Goal: Task Accomplishment & Management: Use online tool/utility

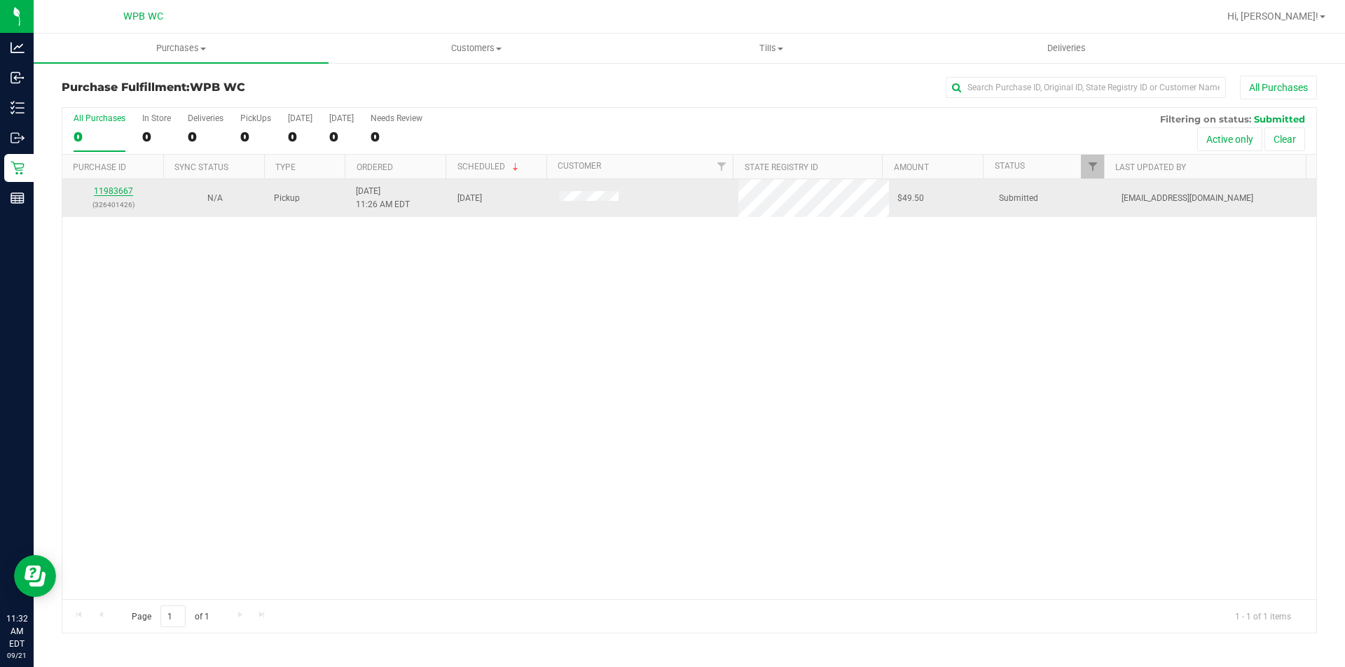
click at [111, 190] on link "11983667" at bounding box center [113, 191] width 39 height 10
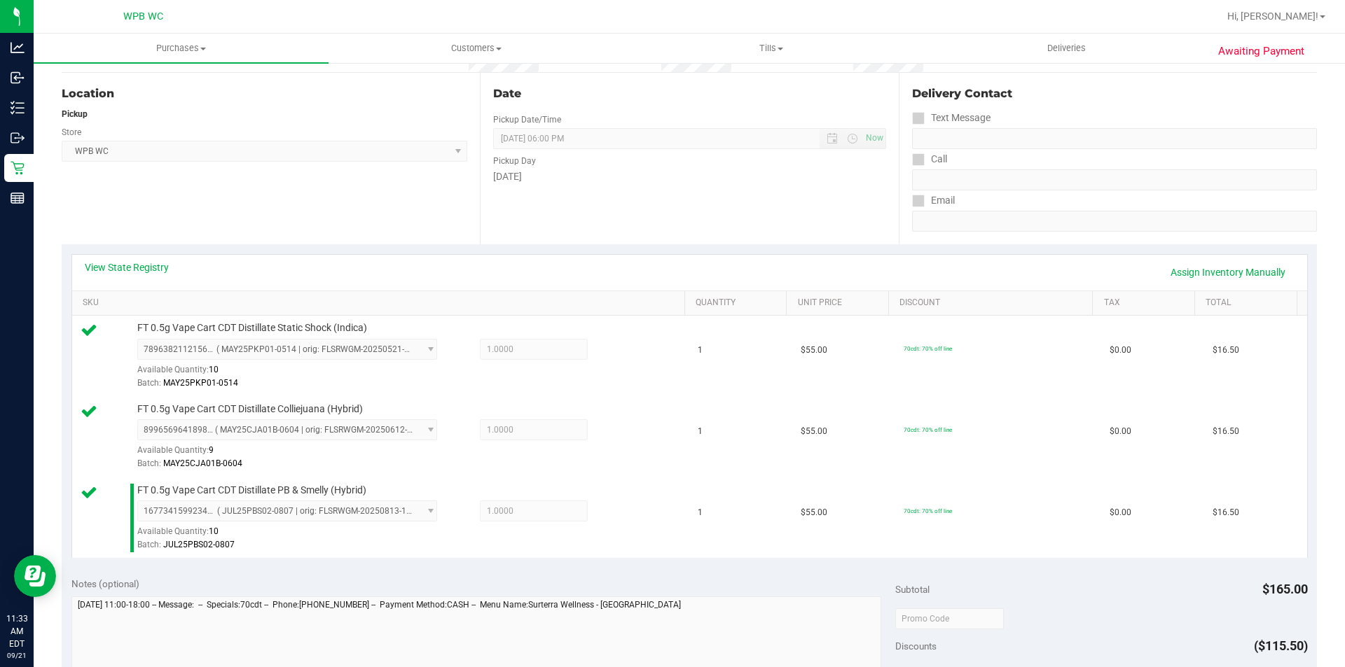
scroll to position [490, 0]
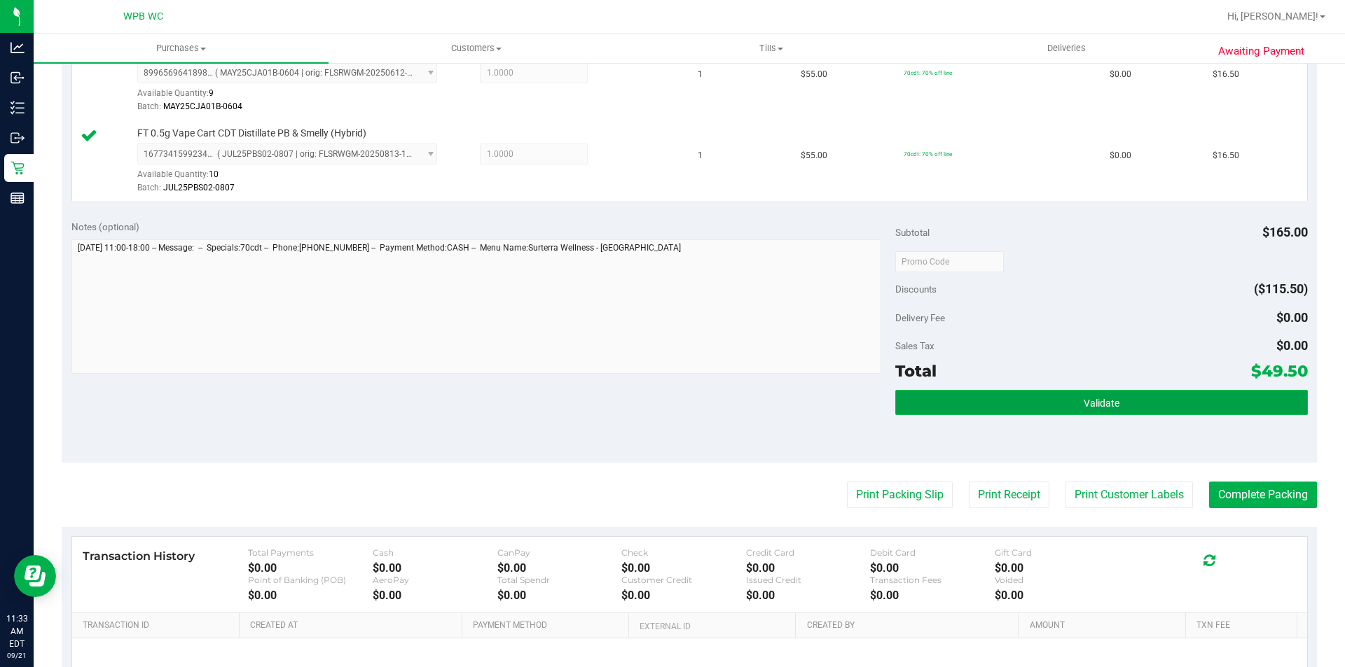
click at [1056, 394] on button "Validate" at bounding box center [1101, 402] width 412 height 25
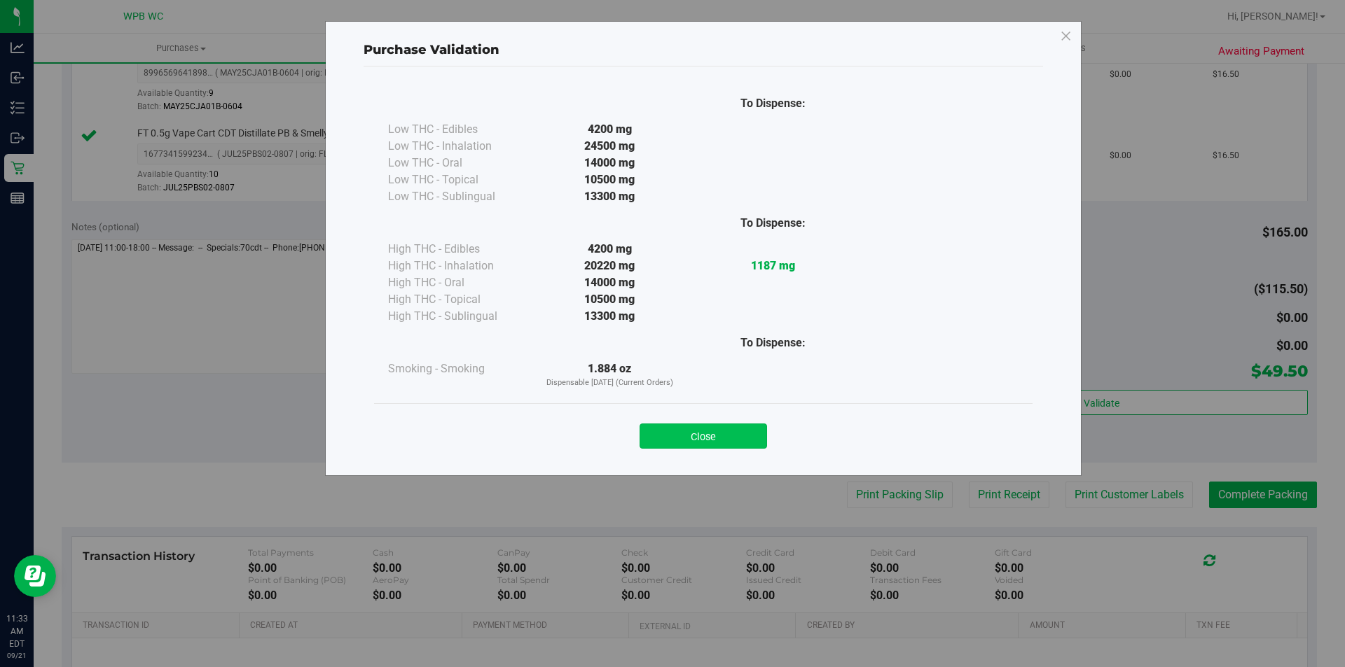
click at [718, 426] on button "Close" at bounding box center [702, 436] width 127 height 25
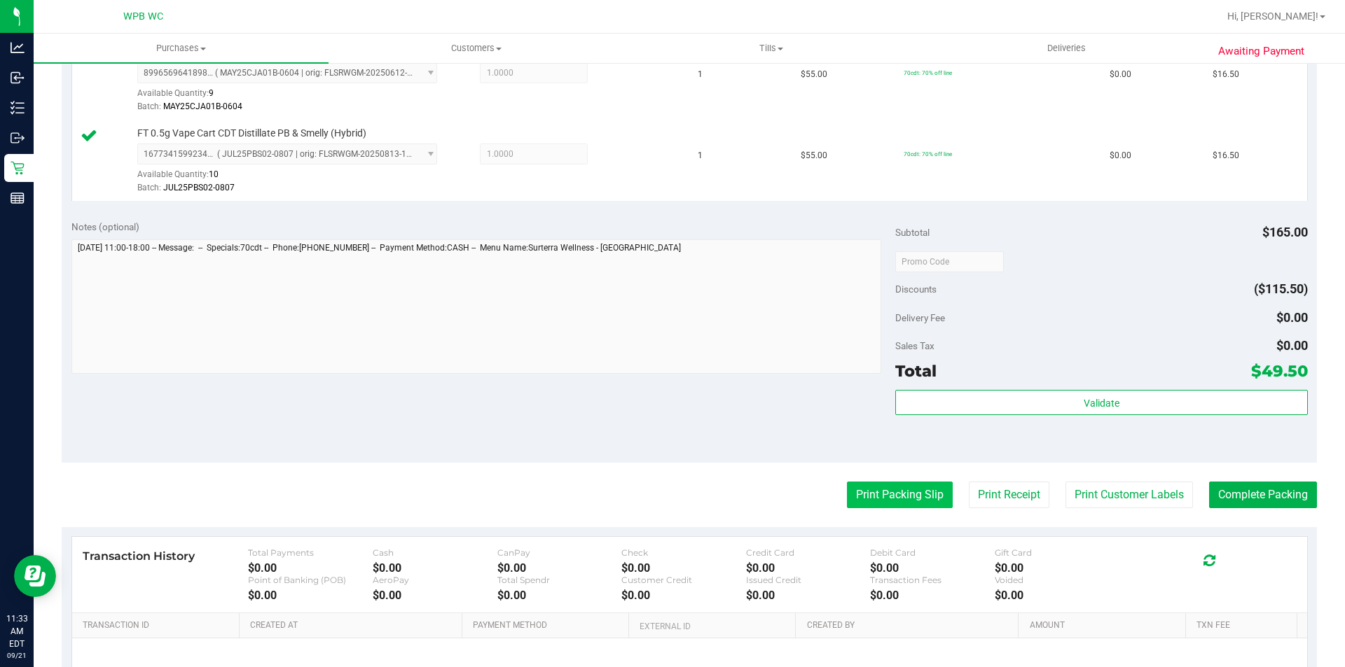
click at [884, 490] on button "Print Packing Slip" at bounding box center [900, 495] width 106 height 27
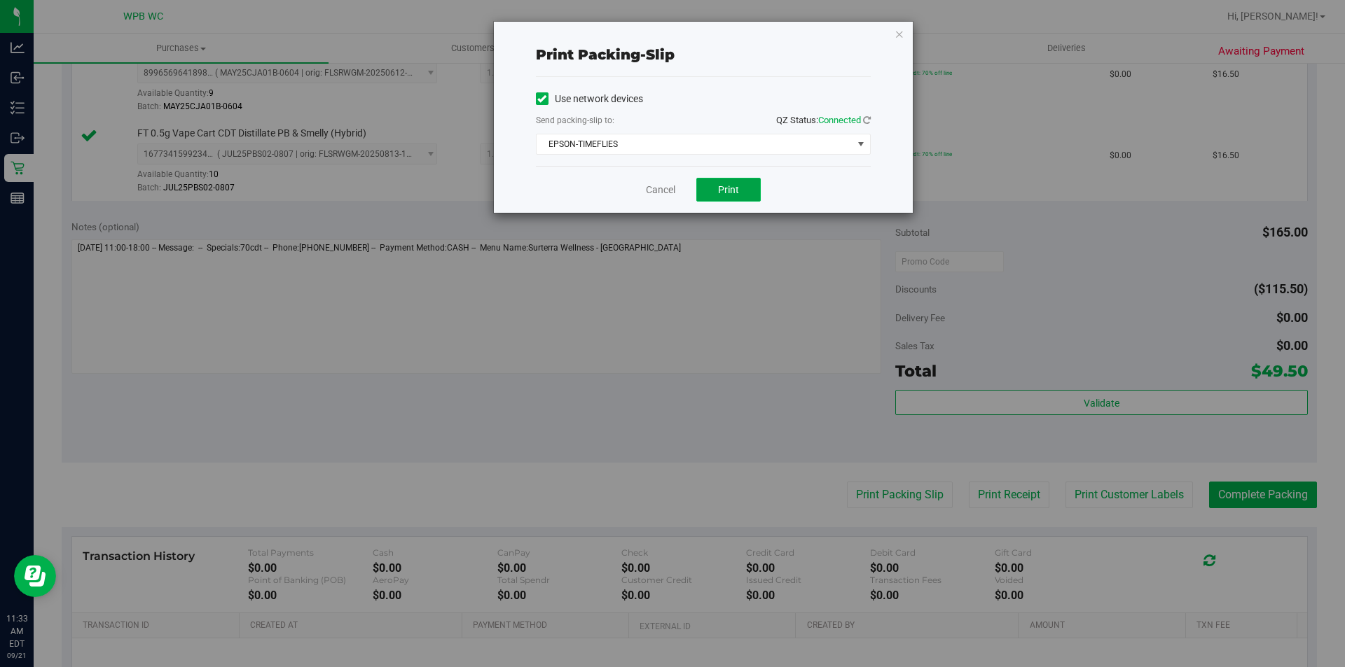
click at [738, 181] on button "Print" at bounding box center [728, 190] width 64 height 24
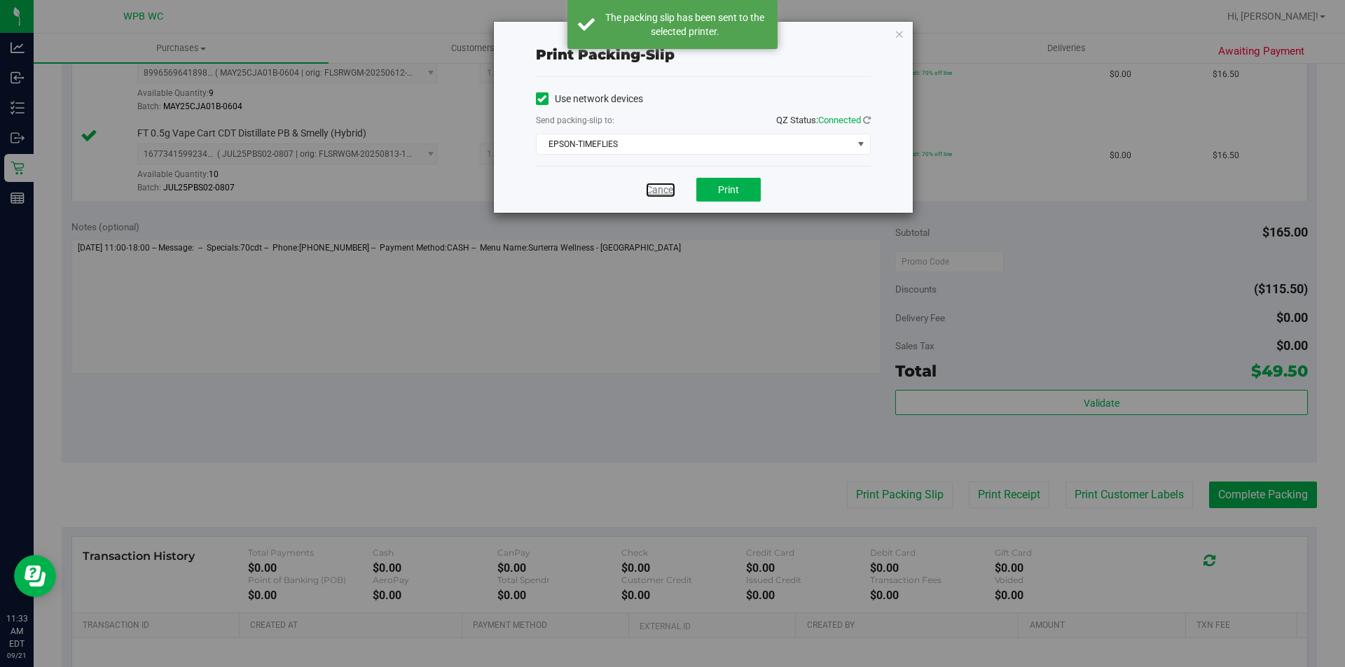
drag, startPoint x: 654, startPoint y: 189, endPoint x: 870, endPoint y: 245, distance: 222.9
click at [655, 188] on link "Cancel" at bounding box center [660, 190] width 29 height 15
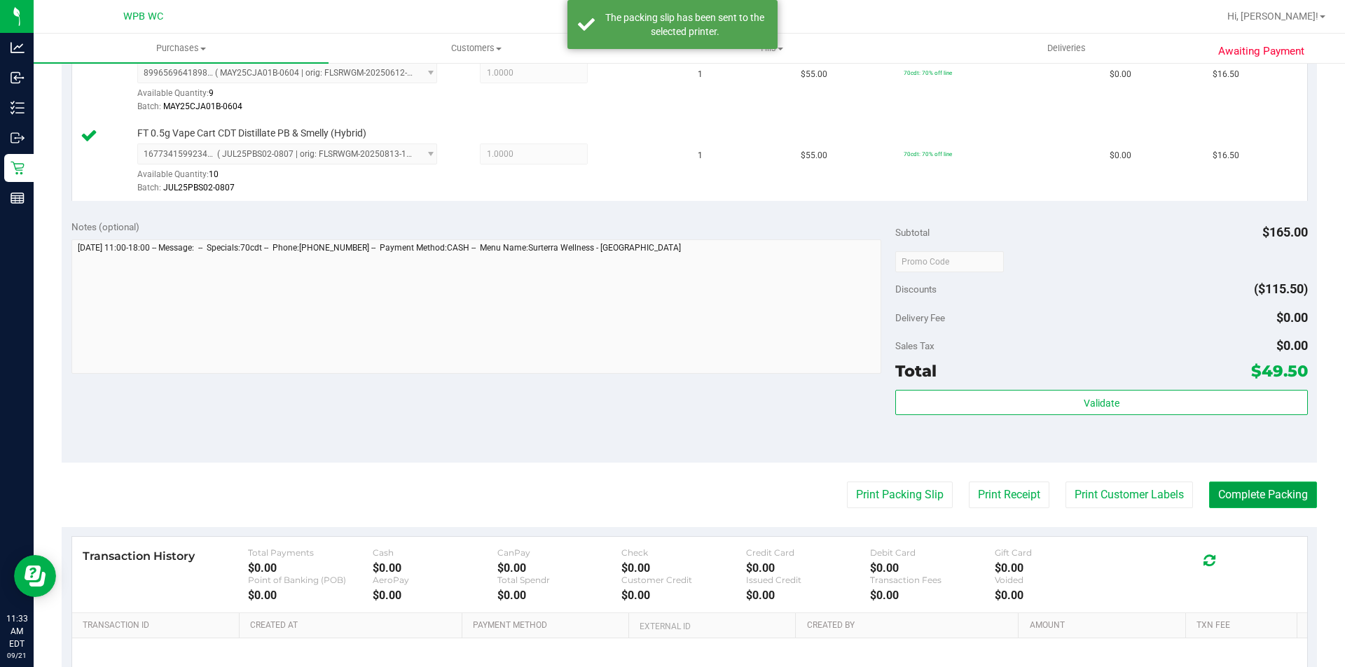
click at [1230, 494] on button "Complete Packing" at bounding box center [1263, 495] width 108 height 27
